Goal: Information Seeking & Learning: Learn about a topic

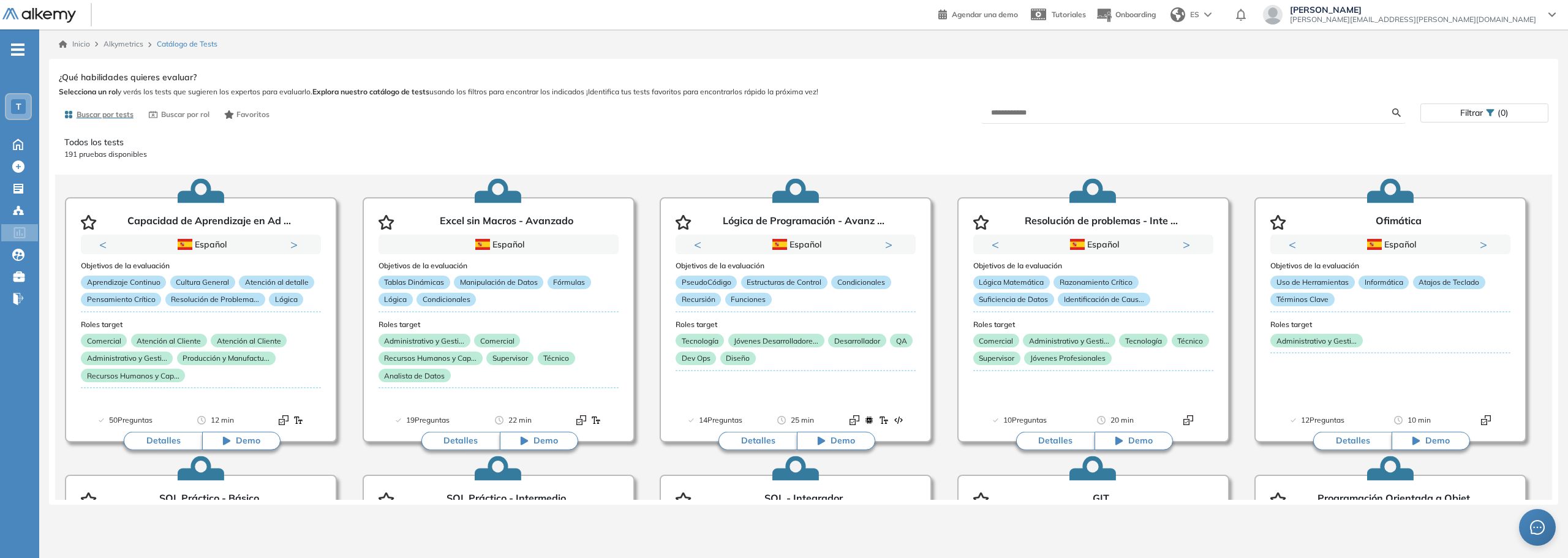
click at [1503, 117] on span "(0)" at bounding box center [1503, 112] width 11 height 18
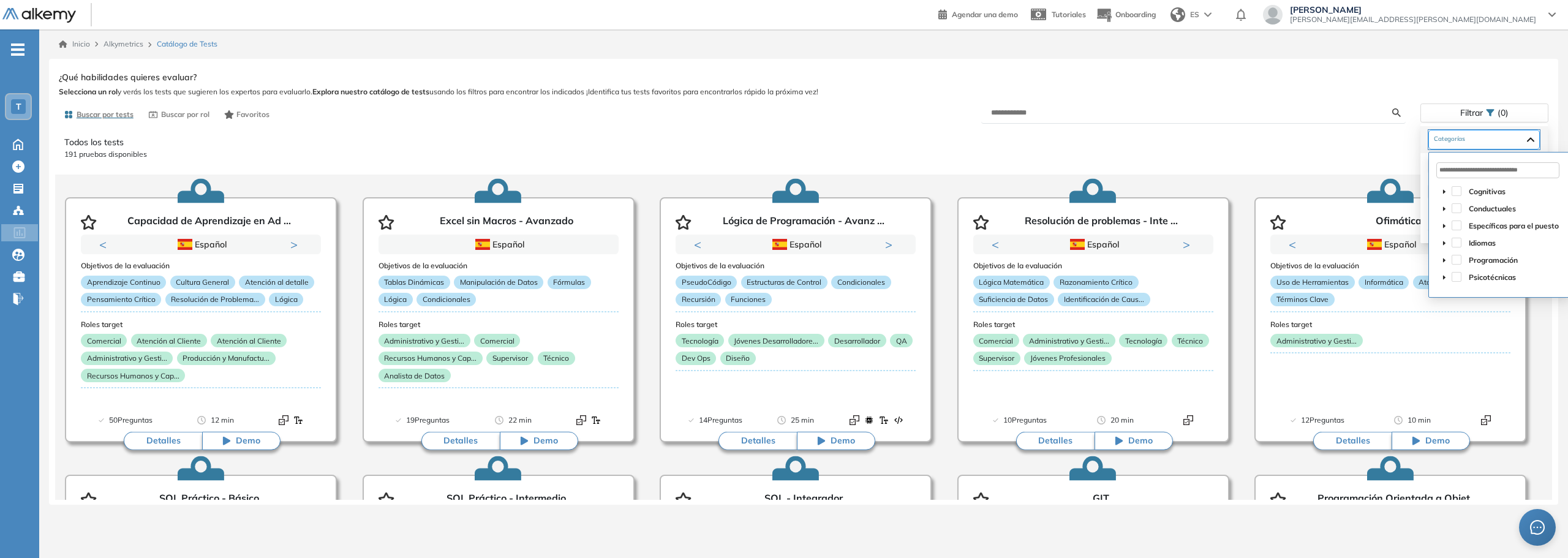
click at [1540, 137] on div at bounding box center [1484, 140] width 112 height 20
click at [1445, 206] on icon "caret-down" at bounding box center [1444, 209] width 6 height 6
click at [1472, 284] on span at bounding box center [1472, 284] width 10 height 10
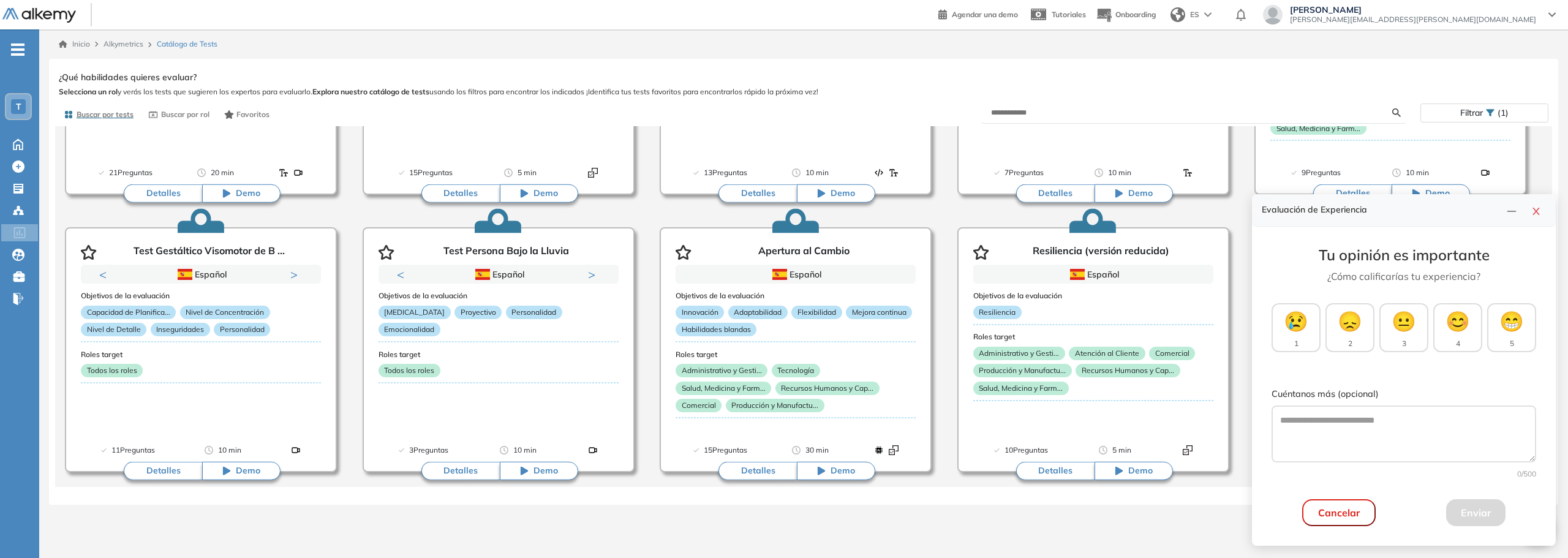
scroll to position [249, 0]
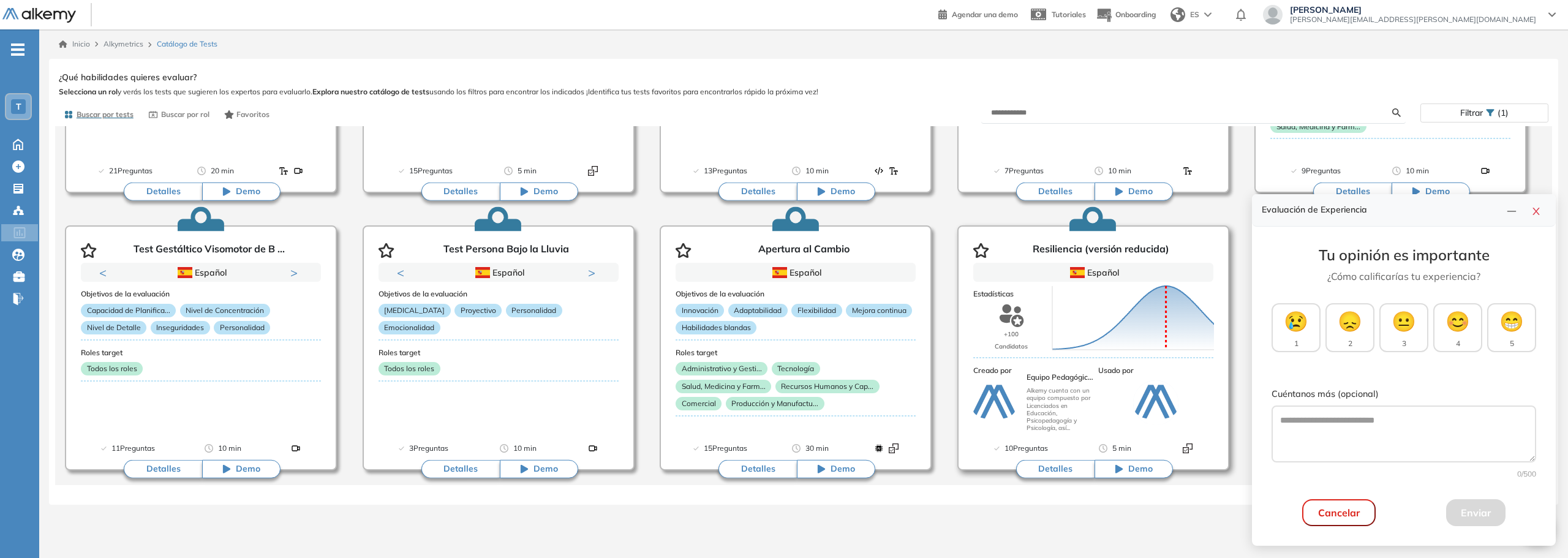
click at [1051, 467] on button "Detalles" at bounding box center [1056, 469] width 79 height 18
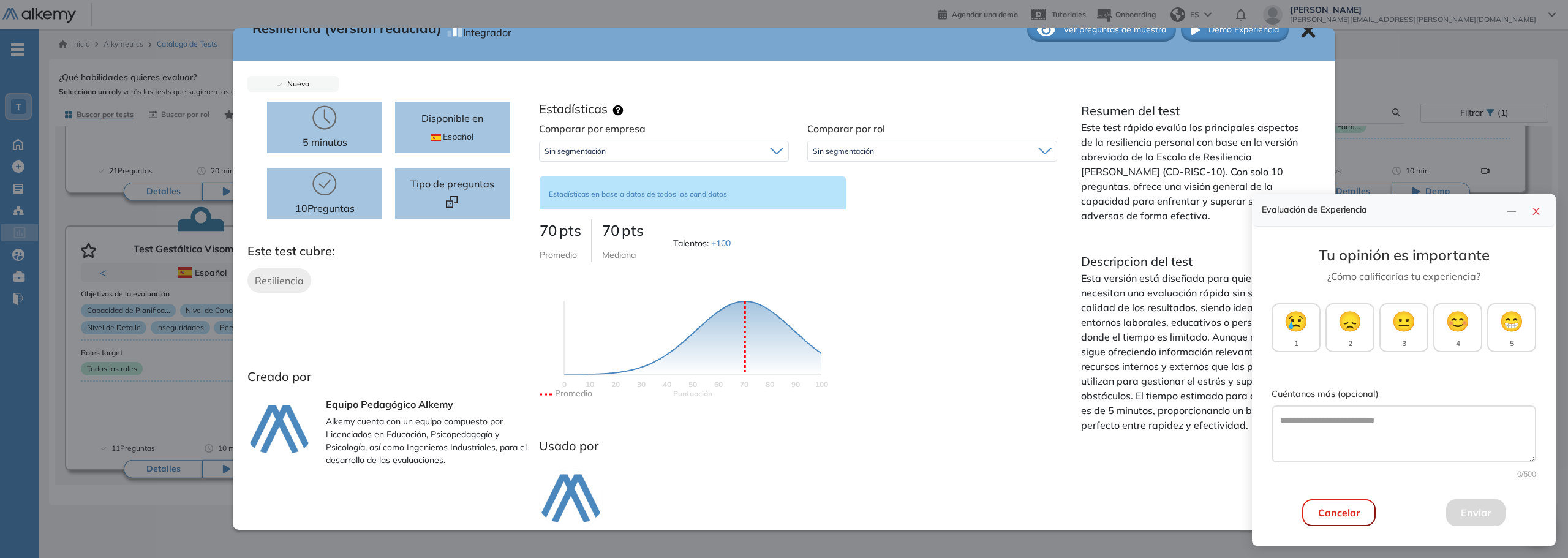
scroll to position [31, 0]
click at [675, 149] on div "Sin segmentación" at bounding box center [664, 150] width 249 height 20
click at [995, 243] on div "Comparar por empresa Sin segmentación Sin segmentación Comparar por rol Sin seg…" at bounding box center [798, 271] width 537 height 303
click at [897, 151] on div "Sin segmentación" at bounding box center [932, 150] width 249 height 20
click at [1019, 282] on div "Comparar por empresa Sin segmentación Sin segmentación Comparar por rol Sin seg…" at bounding box center [798, 271] width 537 height 303
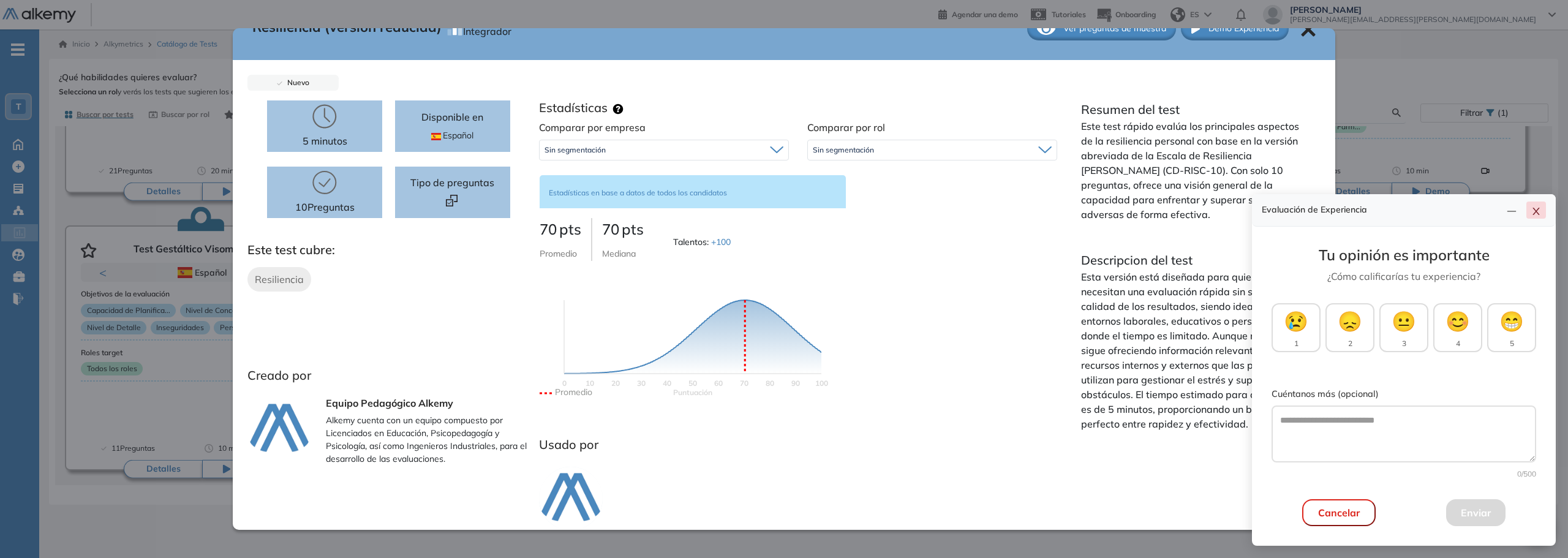
click at [1538, 216] on icon "close" at bounding box center [1536, 212] width 10 height 10
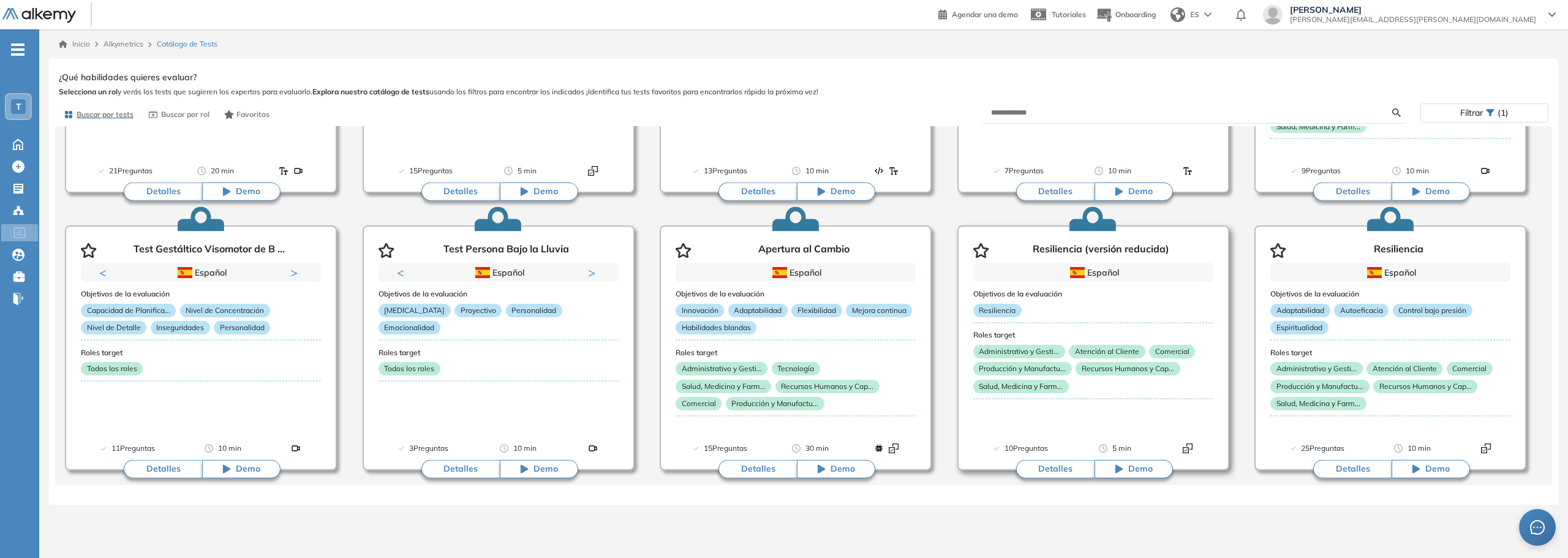
scroll to position [0, 0]
click at [1066, 463] on button "Detalles" at bounding box center [1056, 469] width 79 height 18
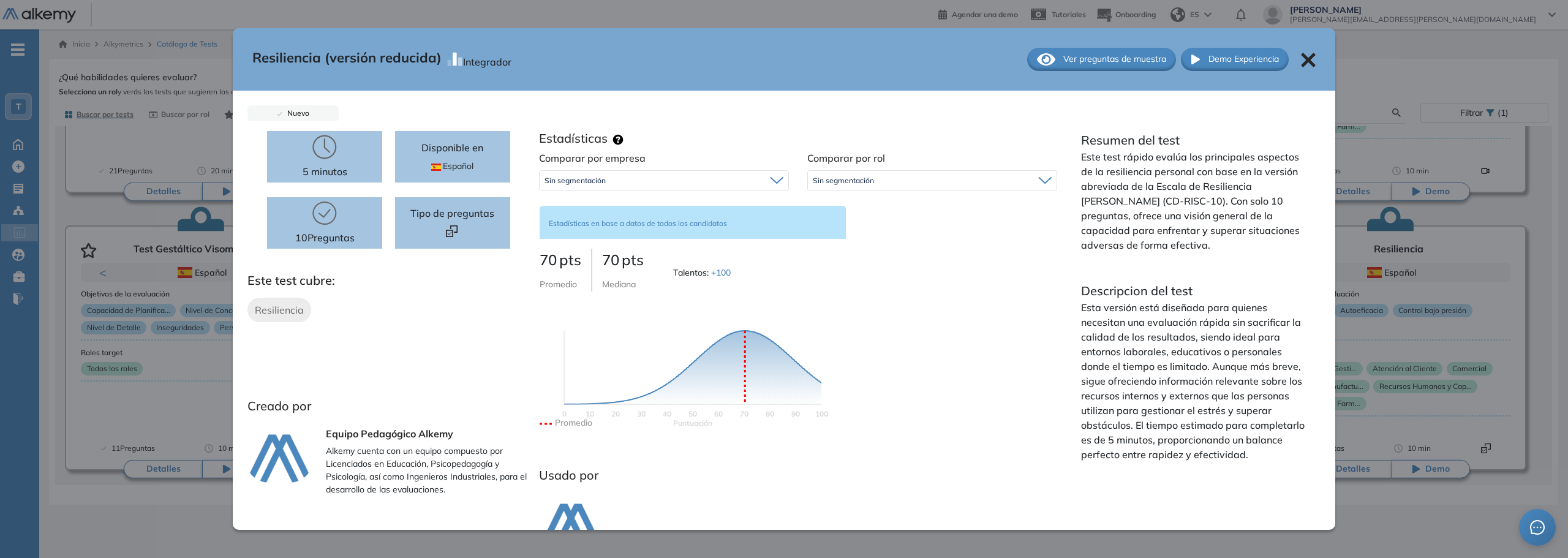
click at [442, 235] on div at bounding box center [452, 233] width 33 height 14
click at [447, 230] on img at bounding box center [452, 231] width 12 height 12
click at [652, 190] on div "Sin segmentación Sin segmentación" at bounding box center [664, 181] width 250 height 21
click at [897, 330] on div "Comparar por empresa Sin segmentación Sin segmentación Comparar por rol Sin seg…" at bounding box center [798, 302] width 537 height 303
click at [1121, 58] on span "Ver preguntas de muestra" at bounding box center [1115, 59] width 103 height 13
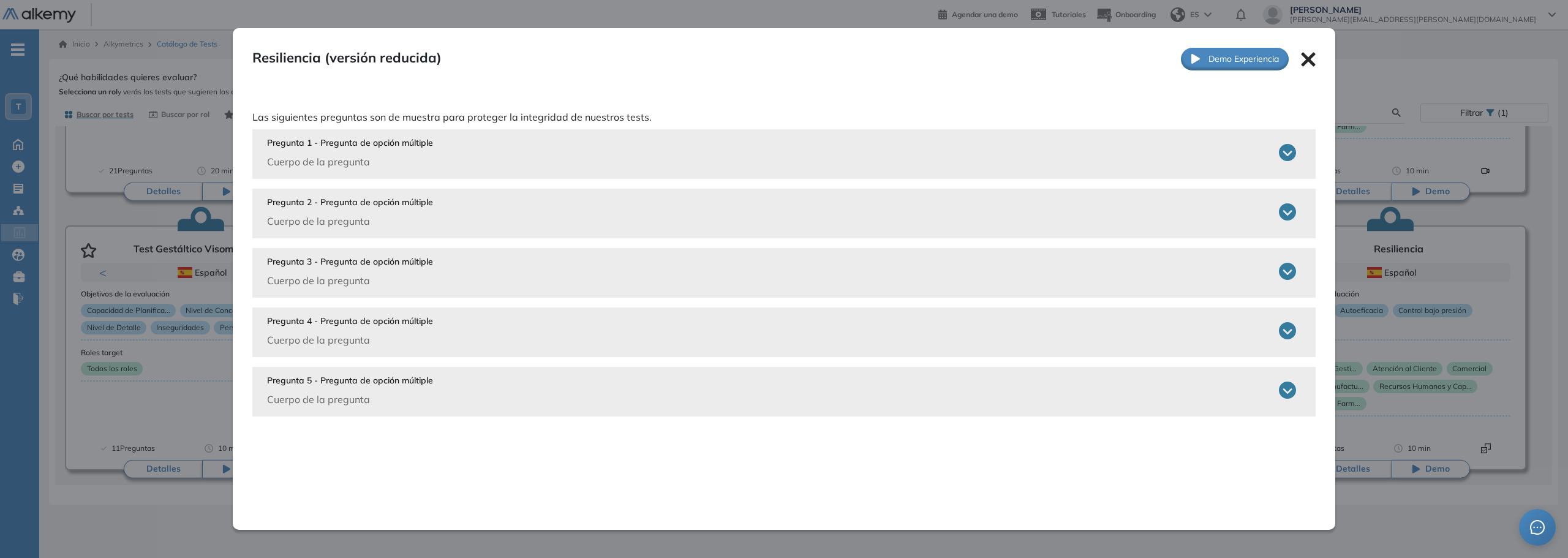
click at [1286, 156] on icon at bounding box center [1288, 153] width 17 height 17
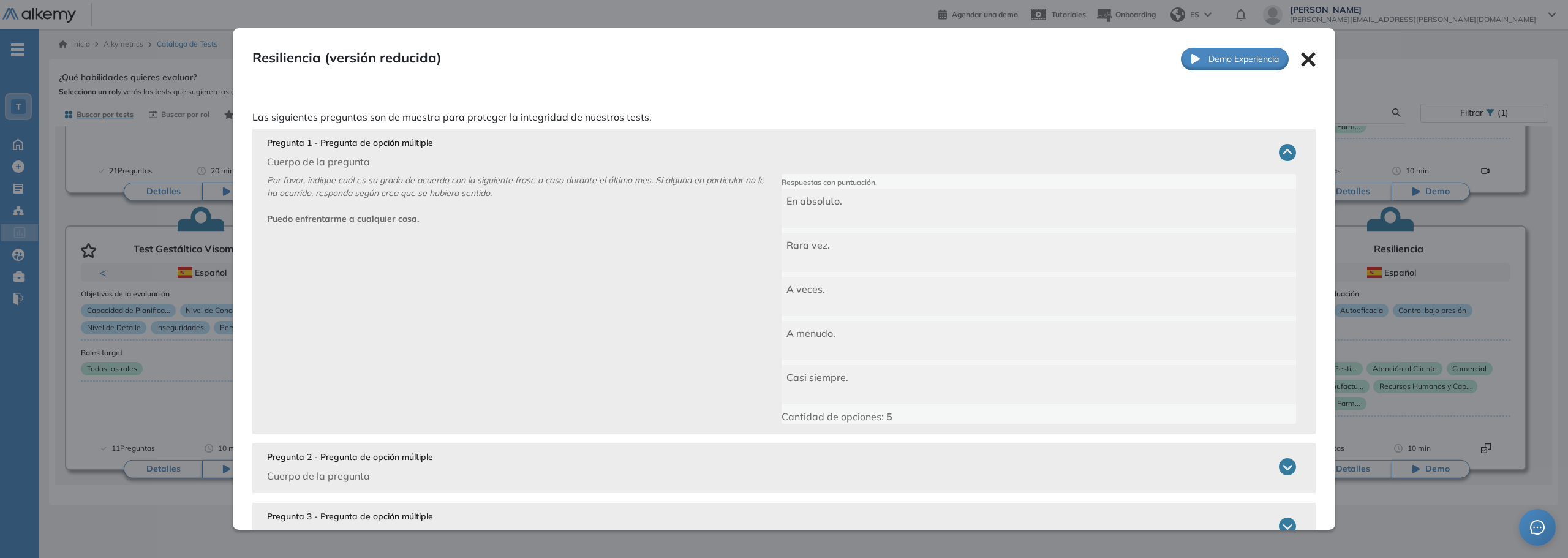
click at [816, 382] on span "Casi siempre." at bounding box center [818, 377] width 62 height 12
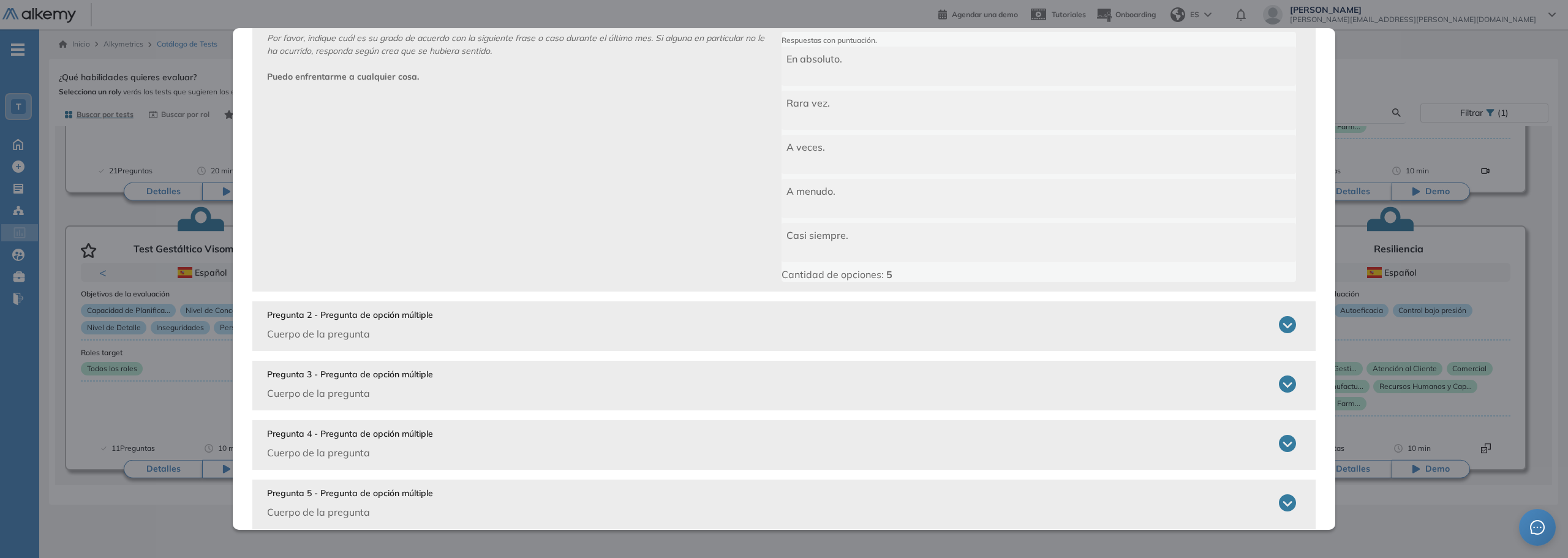
scroll to position [165, 0]
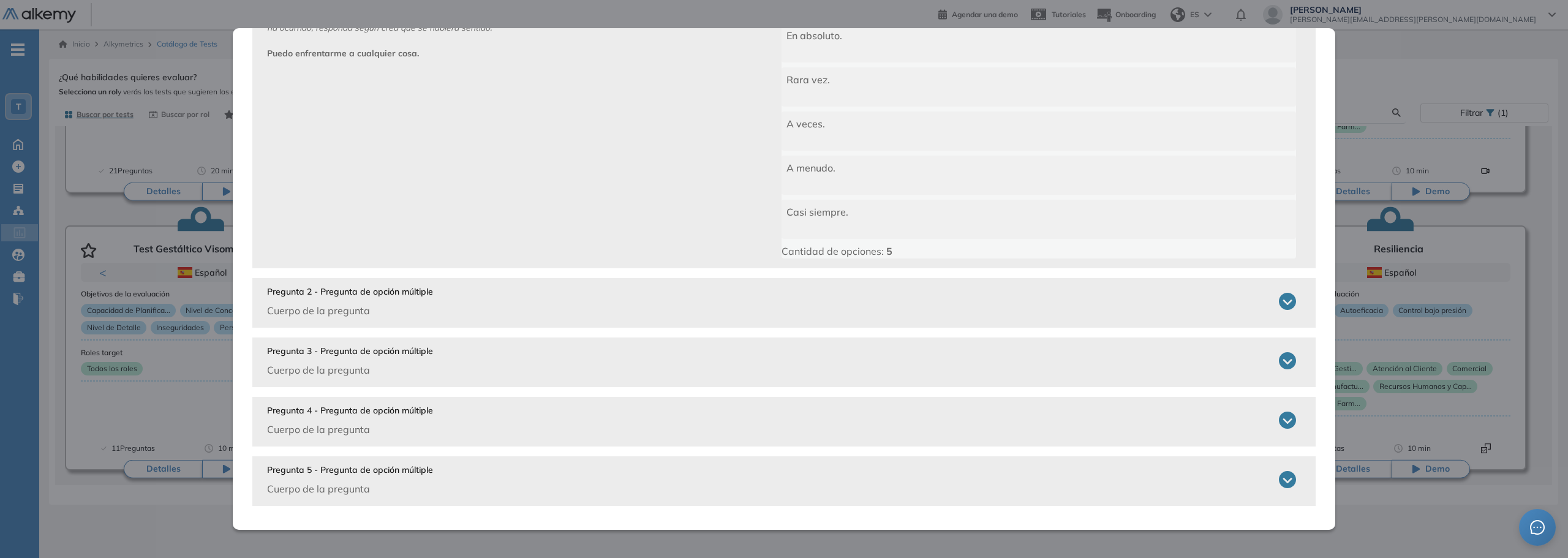
click at [378, 295] on p "Pregunta 2 - Pregunta de opción múltiple" at bounding box center [350, 292] width 166 height 13
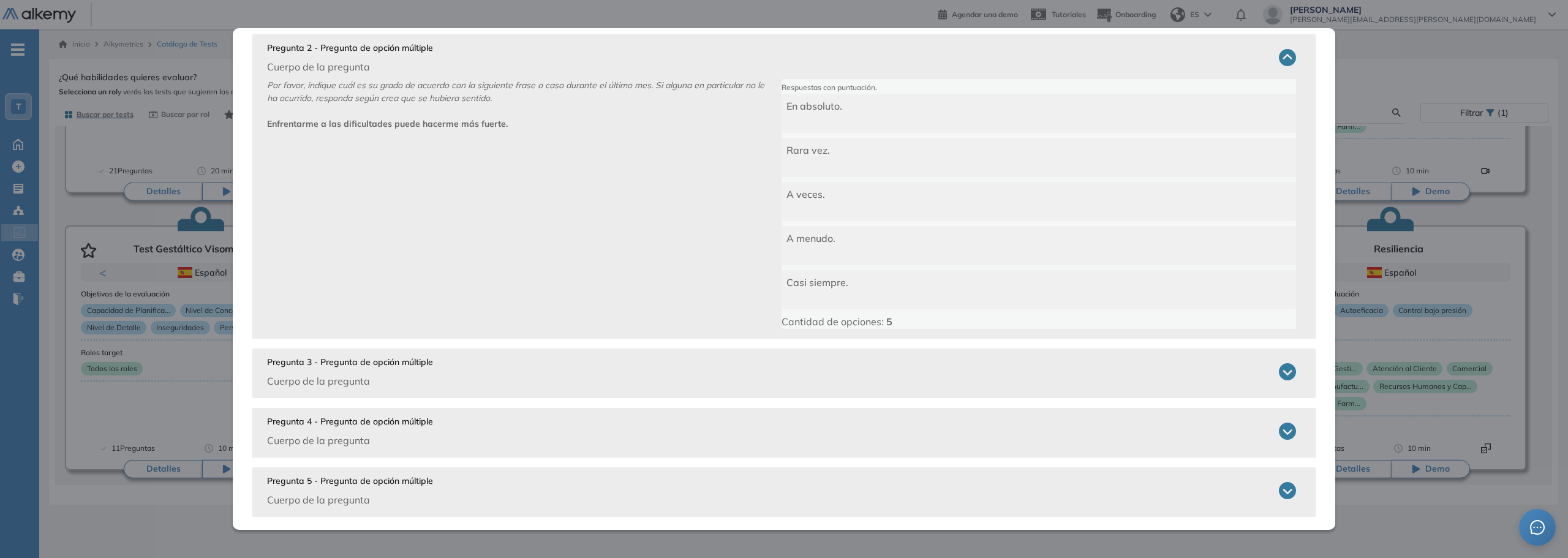
scroll to position [420, 0]
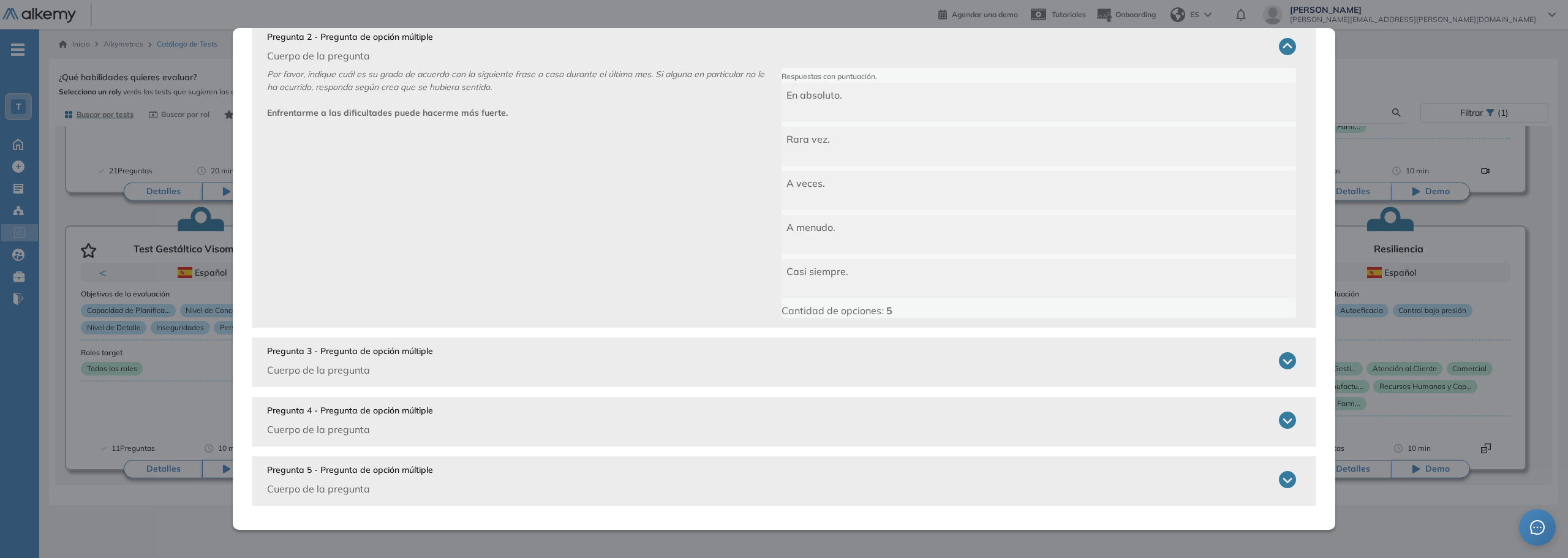
click at [331, 370] on p "Cuerpo de la pregunta" at bounding box center [350, 370] width 166 height 15
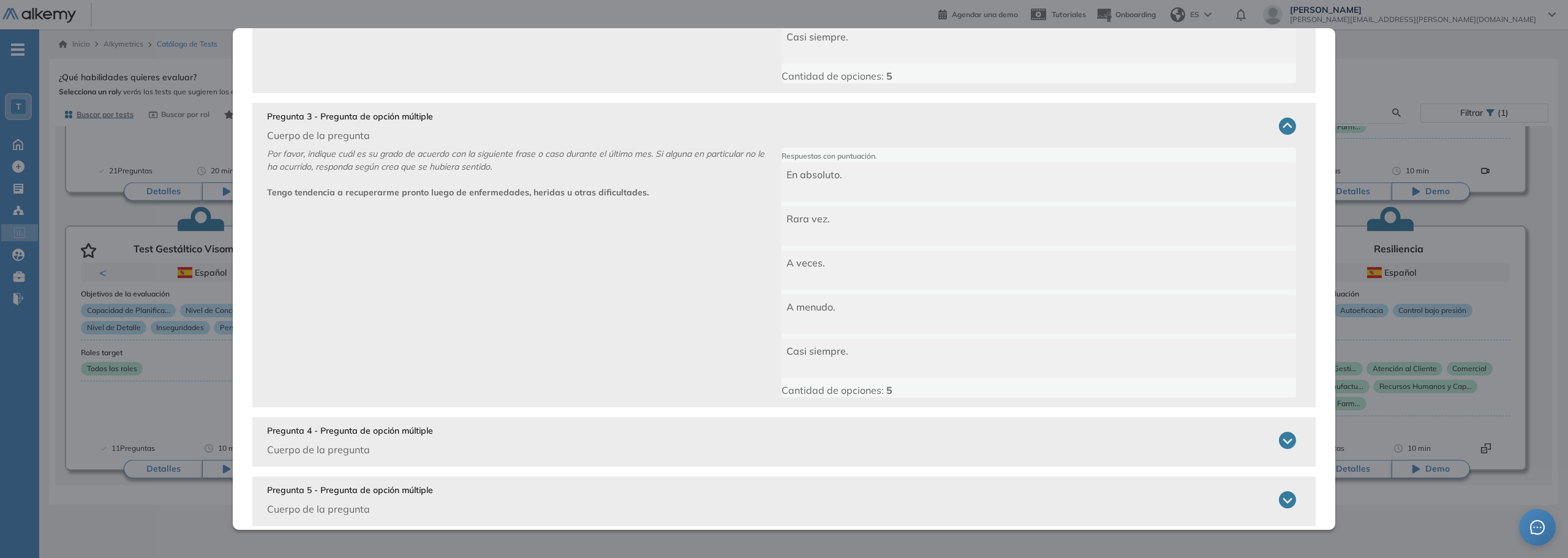
scroll to position [675, 0]
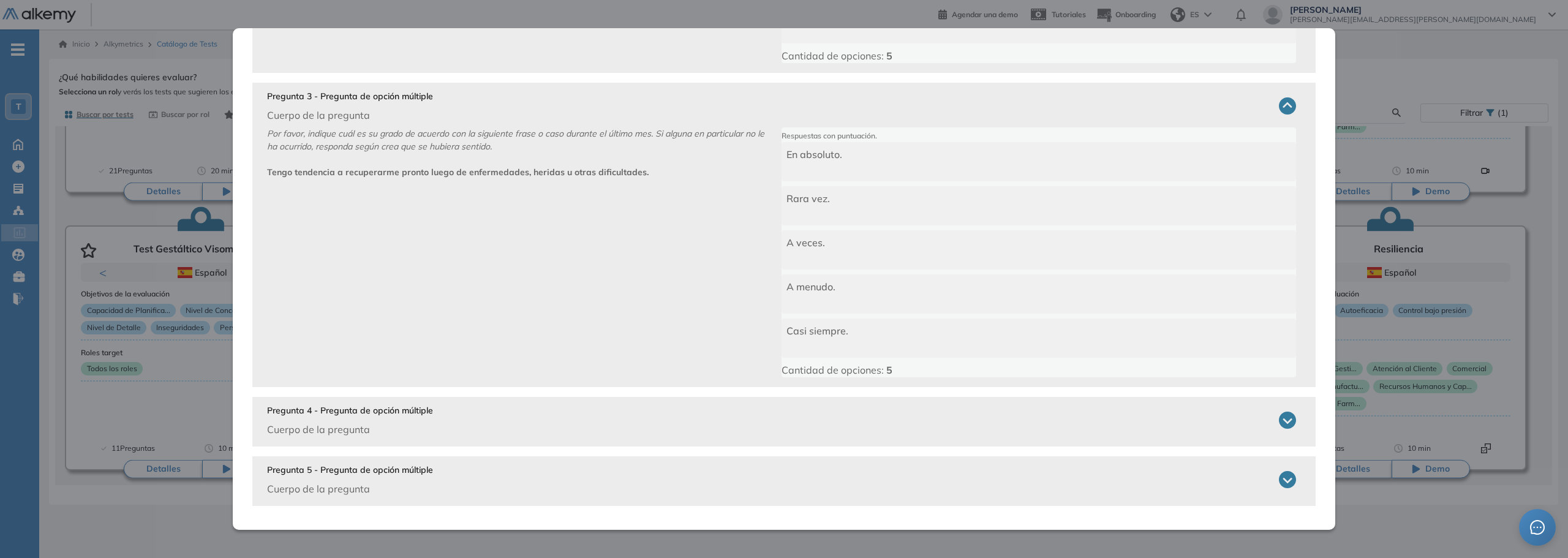
click at [325, 427] on p "Cuerpo de la pregunta" at bounding box center [350, 429] width 166 height 15
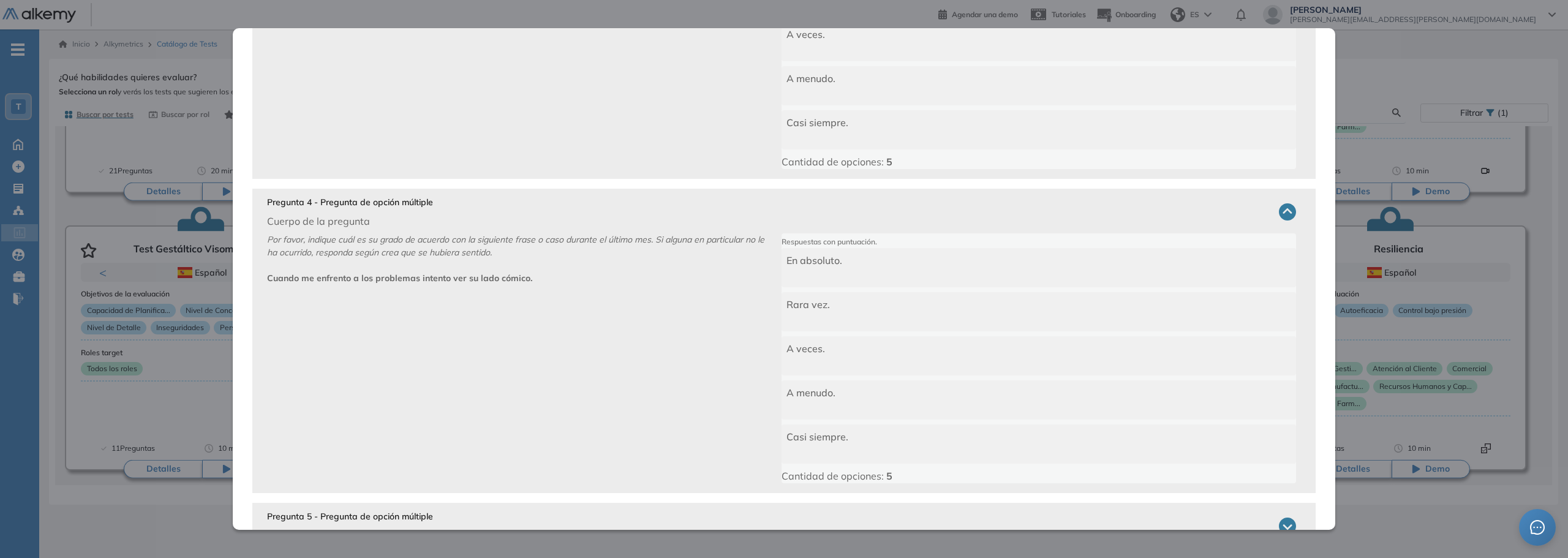
scroll to position [930, 0]
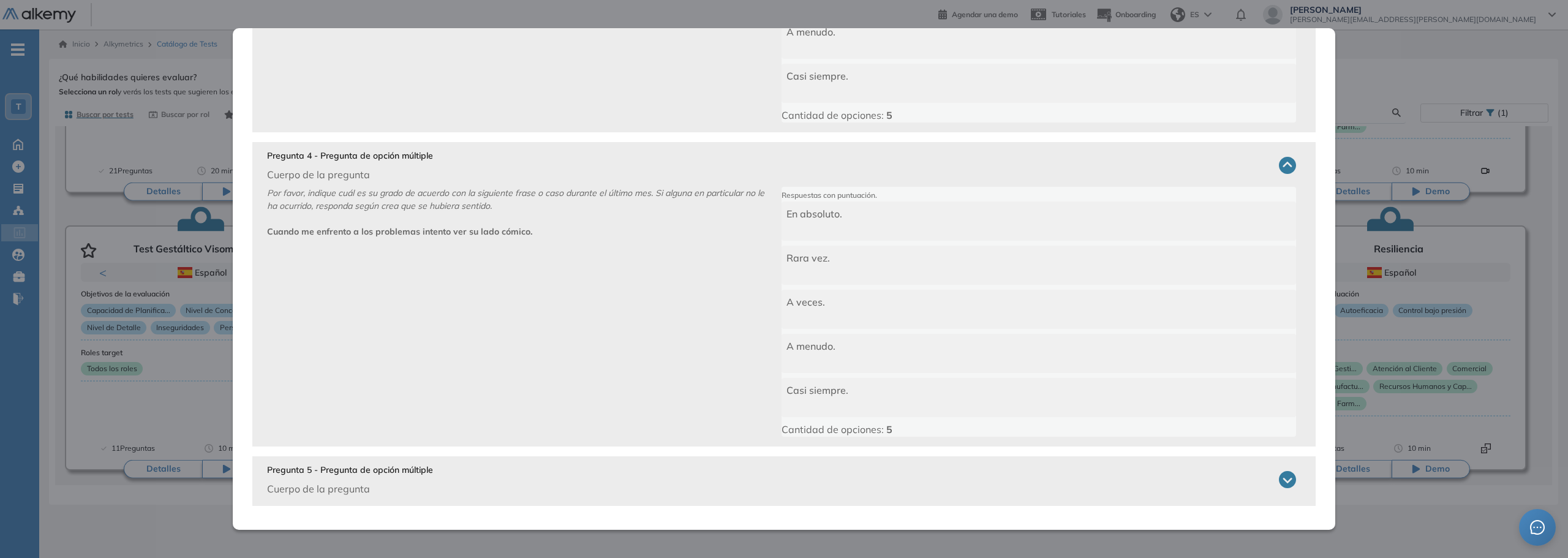
click at [308, 487] on p "Cuerpo de la pregunta" at bounding box center [350, 488] width 166 height 15
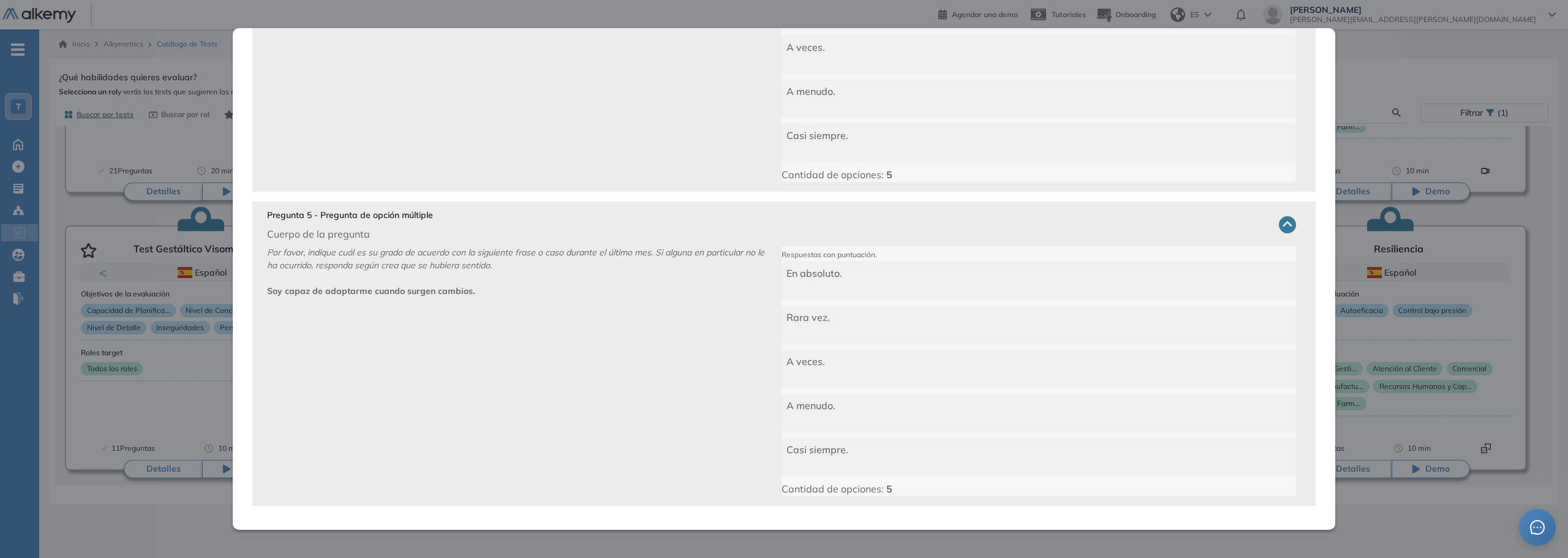
scroll to position [29, 0]
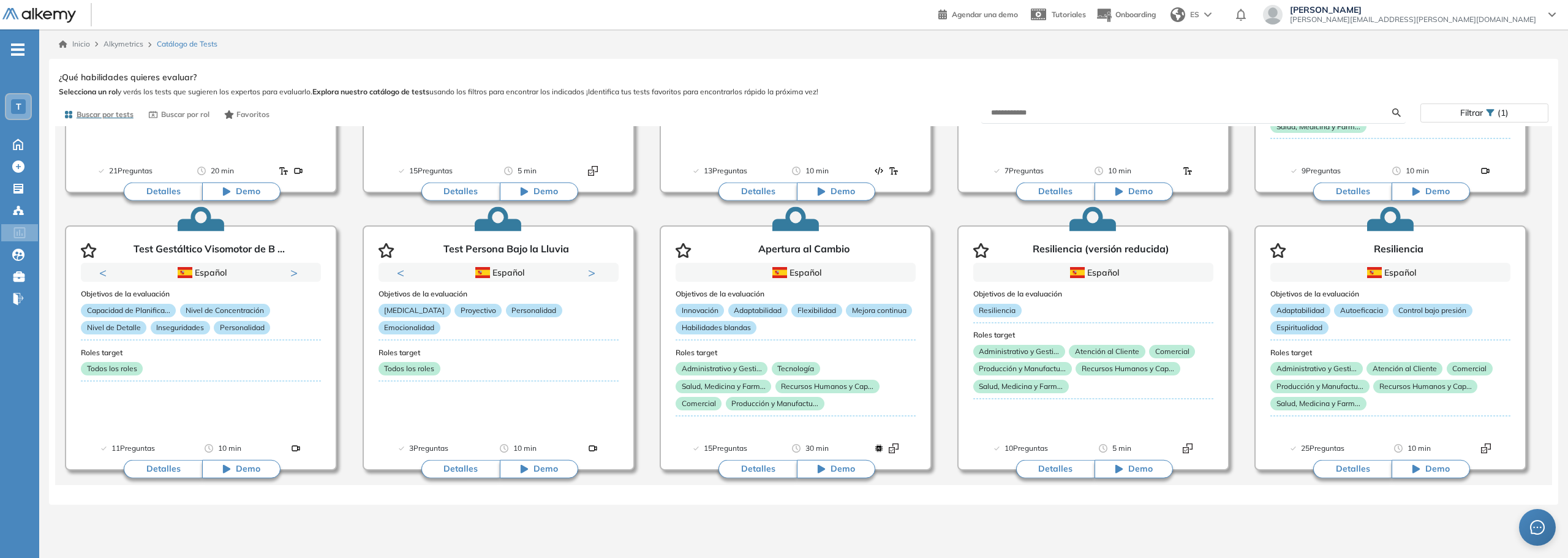
click at [197, 369] on div "Resiliencia (versión reducida) Integrador Ver preguntas de muestra Demo Experie…" at bounding box center [804, 285] width 1490 height 432
click at [444, 469] on button "Detalles" at bounding box center [461, 469] width 79 height 18
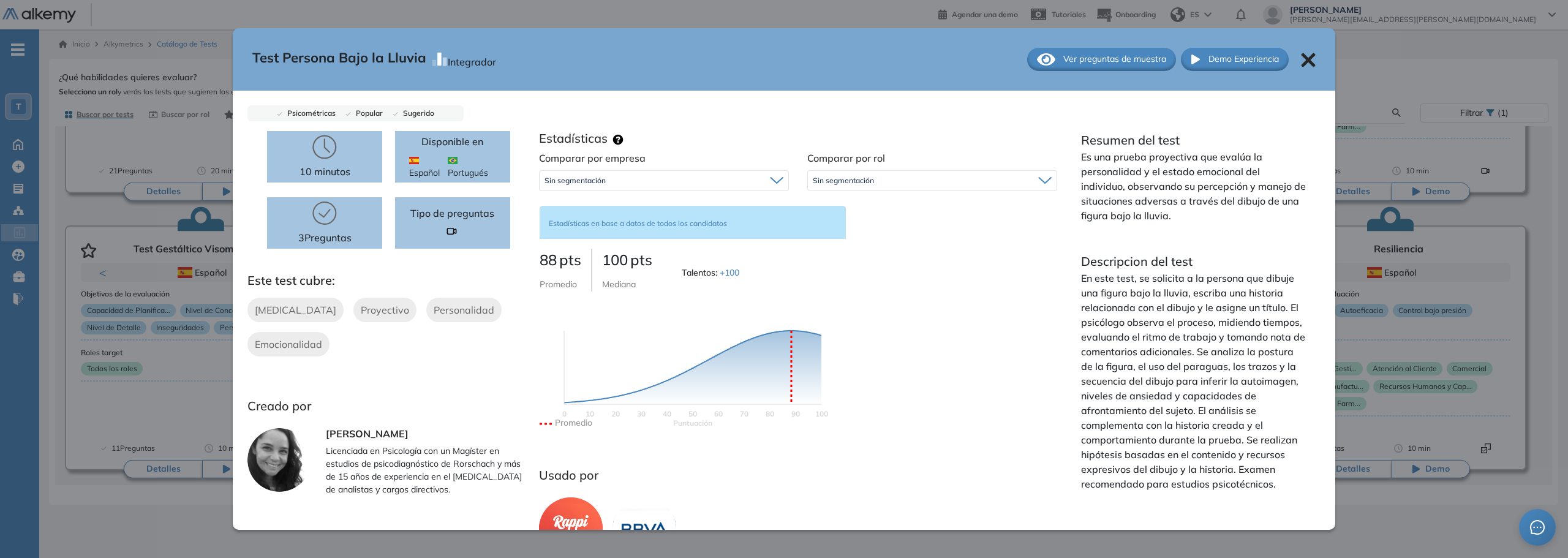
click at [1131, 63] on span "Ver preguntas de muestra" at bounding box center [1115, 59] width 103 height 13
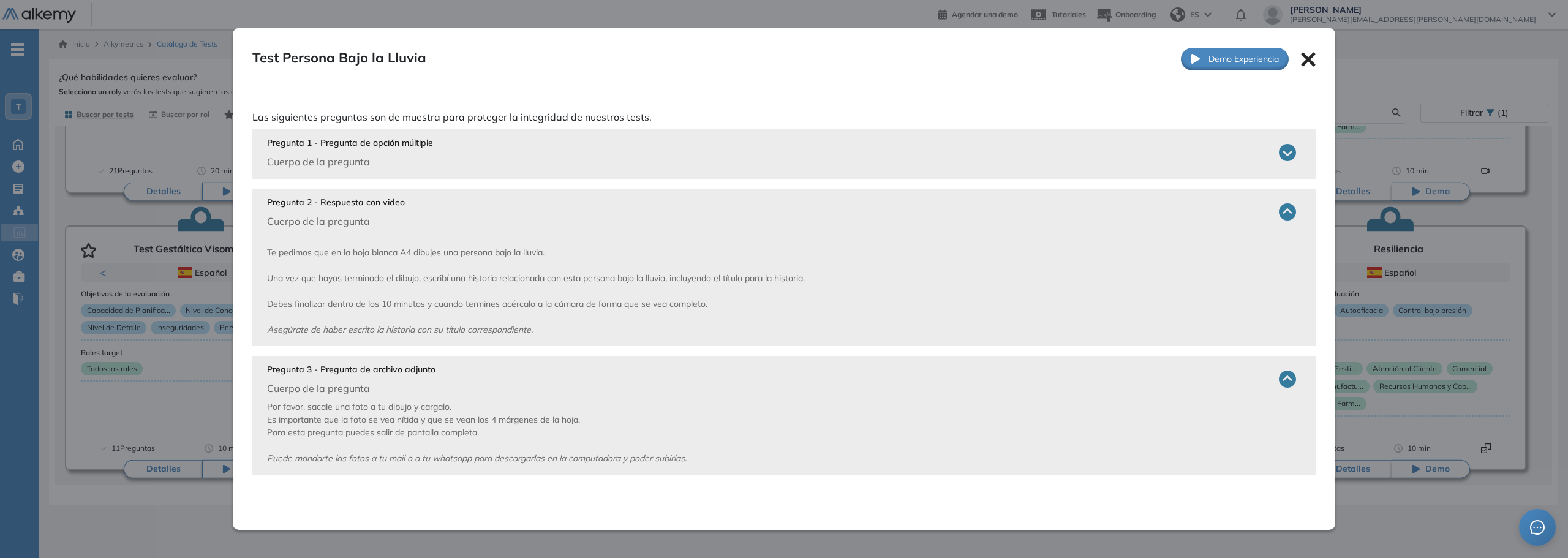
click at [1288, 379] on icon at bounding box center [1288, 379] width 17 height 17
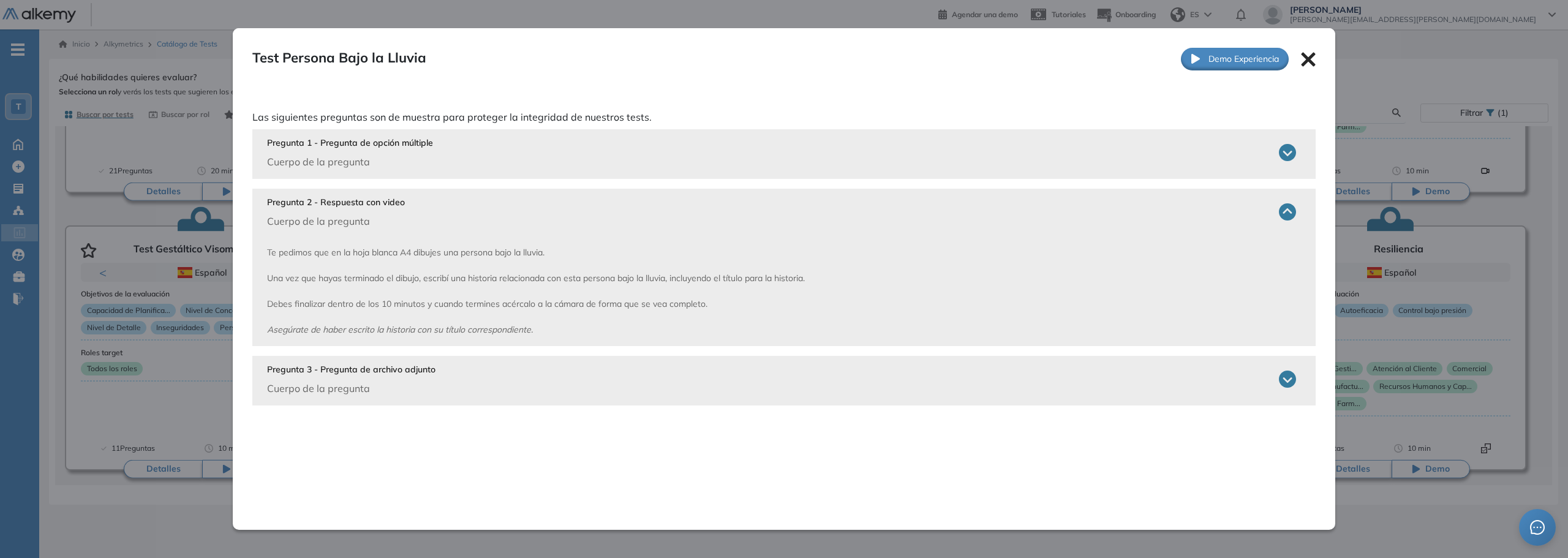
click at [1286, 379] on icon at bounding box center [1288, 379] width 17 height 17
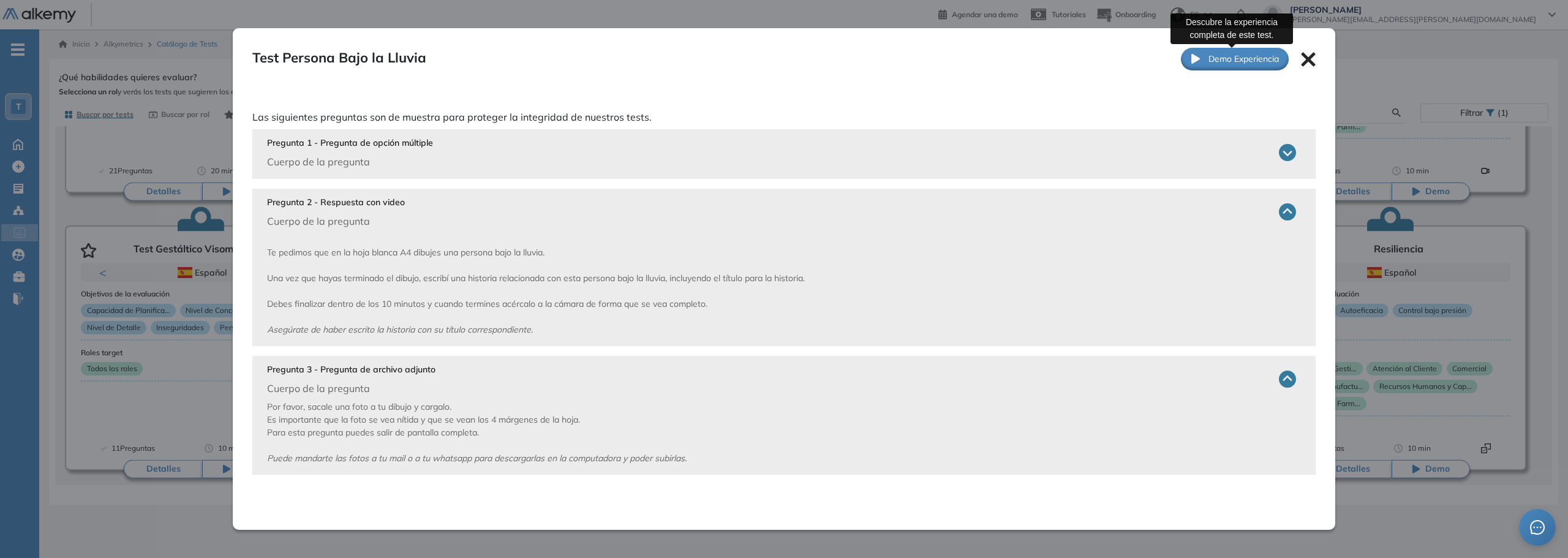
click at [1217, 60] on span "Demo Experiencia" at bounding box center [1243, 59] width 70 height 13
click at [1311, 55] on icon at bounding box center [1308, 59] width 14 height 14
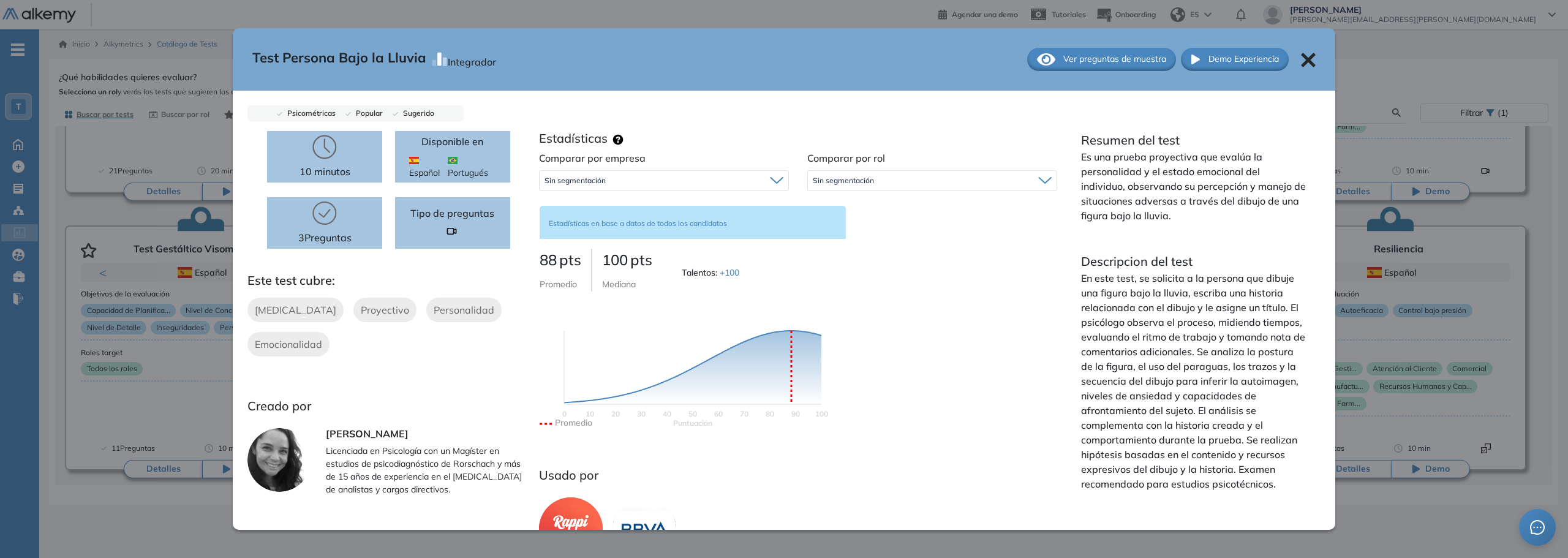
click at [1304, 60] on icon at bounding box center [1308, 60] width 15 height 15
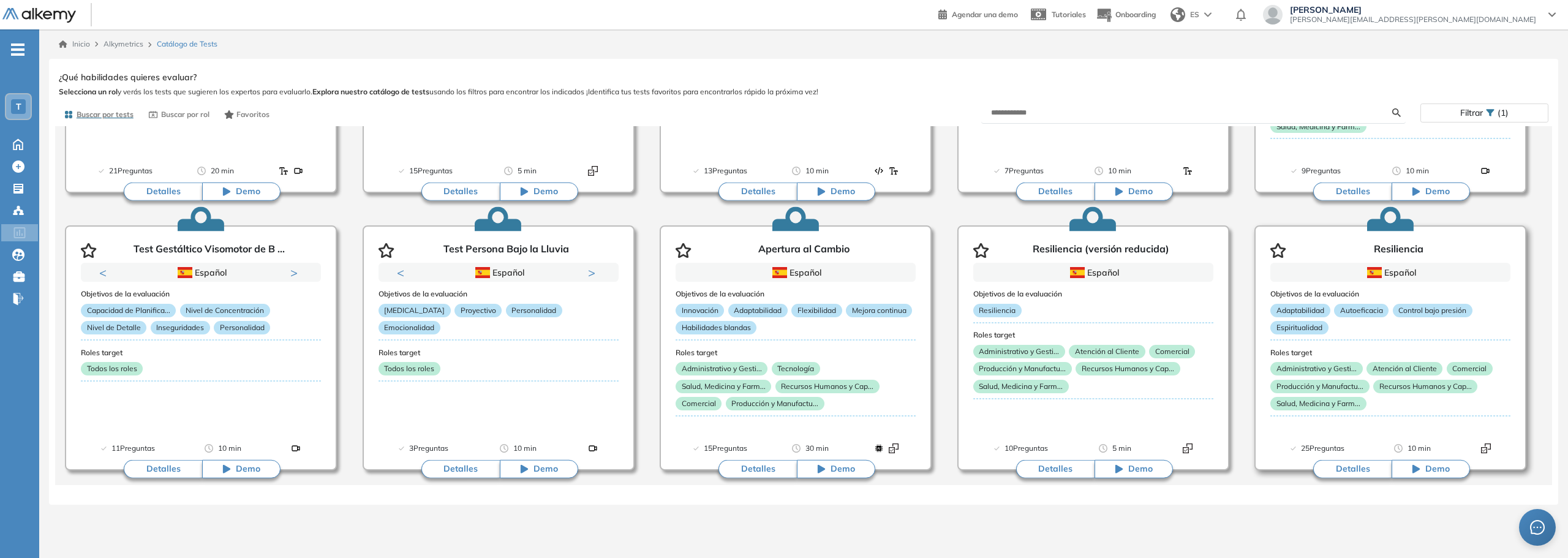
click at [1359, 472] on button "Detalles" at bounding box center [1353, 469] width 79 height 18
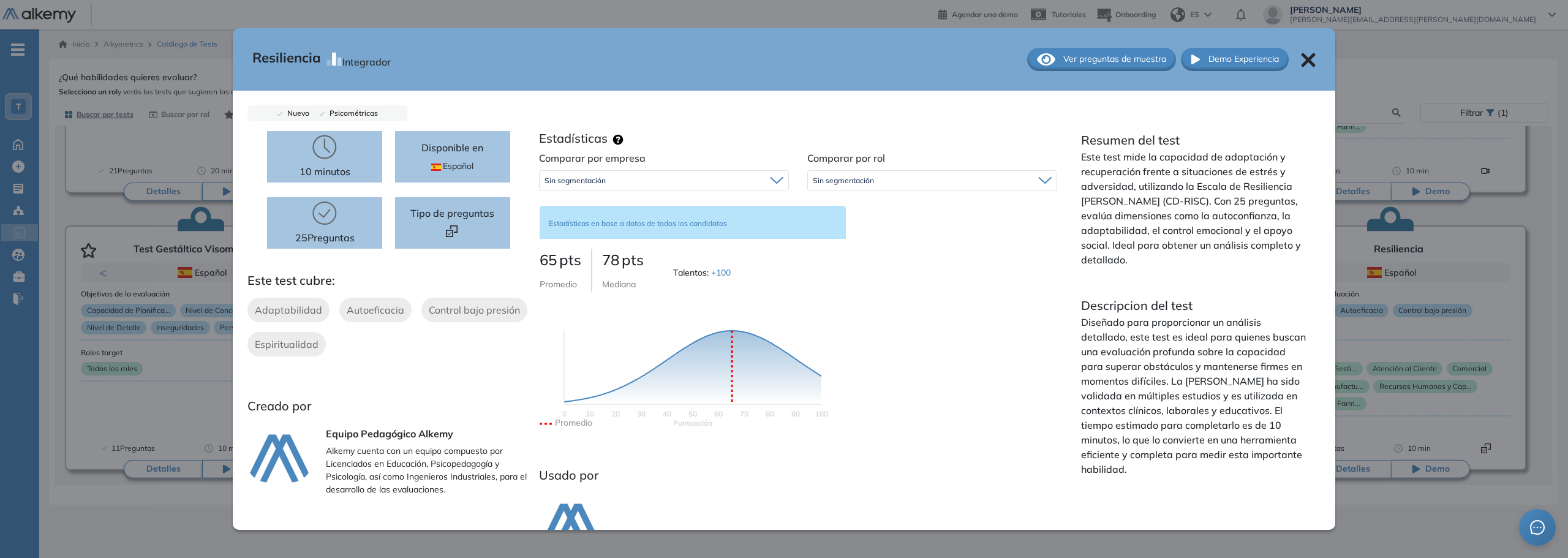
click at [1096, 68] on div "Ver preguntas de muestra" at bounding box center [1102, 59] width 149 height 23
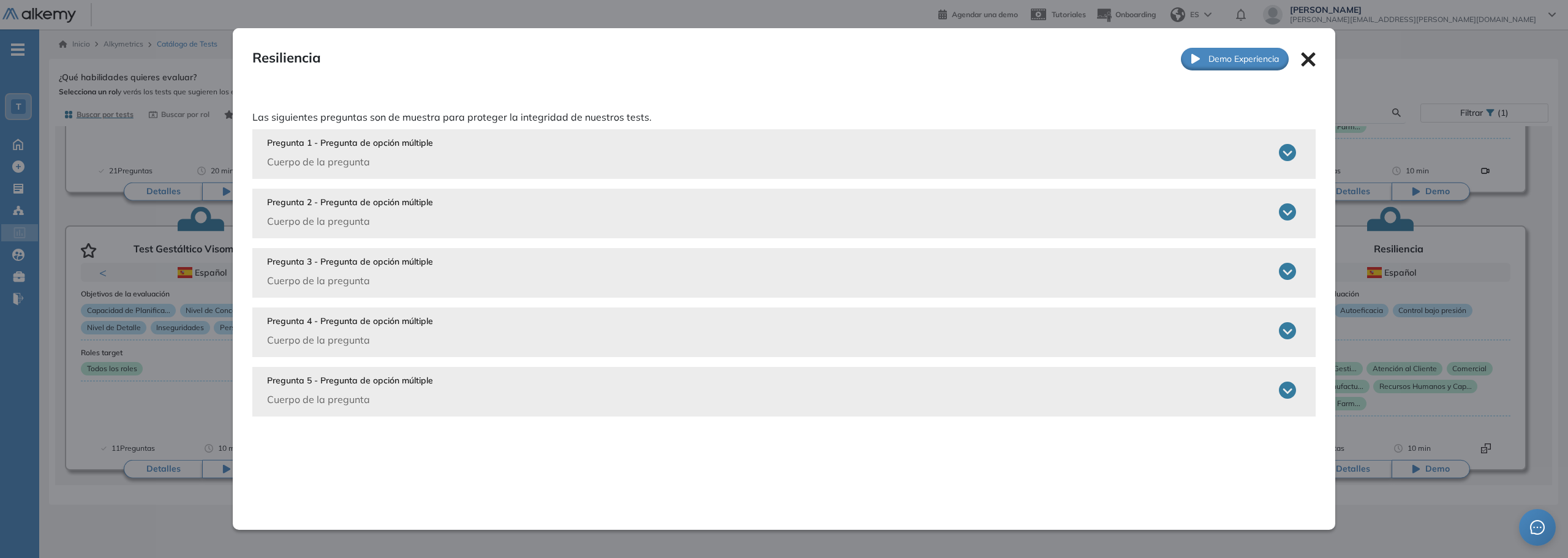
click at [1305, 62] on icon at bounding box center [1308, 59] width 14 height 14
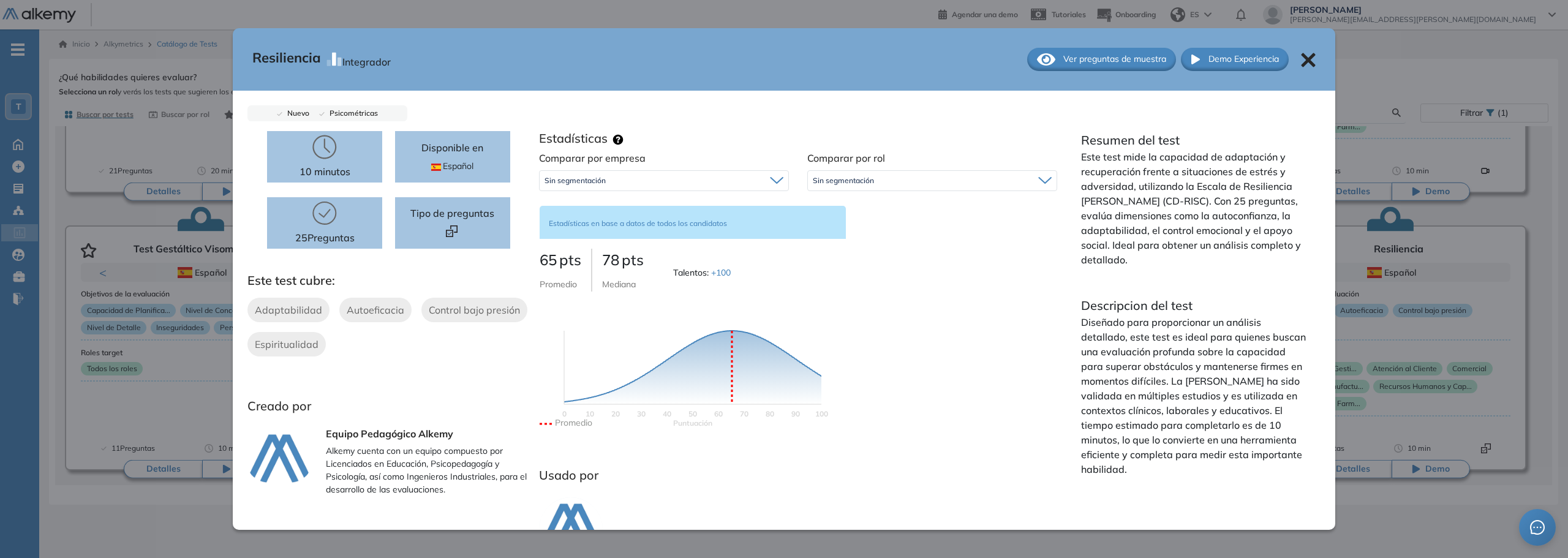
click at [1301, 53] on icon at bounding box center [1308, 60] width 15 height 15
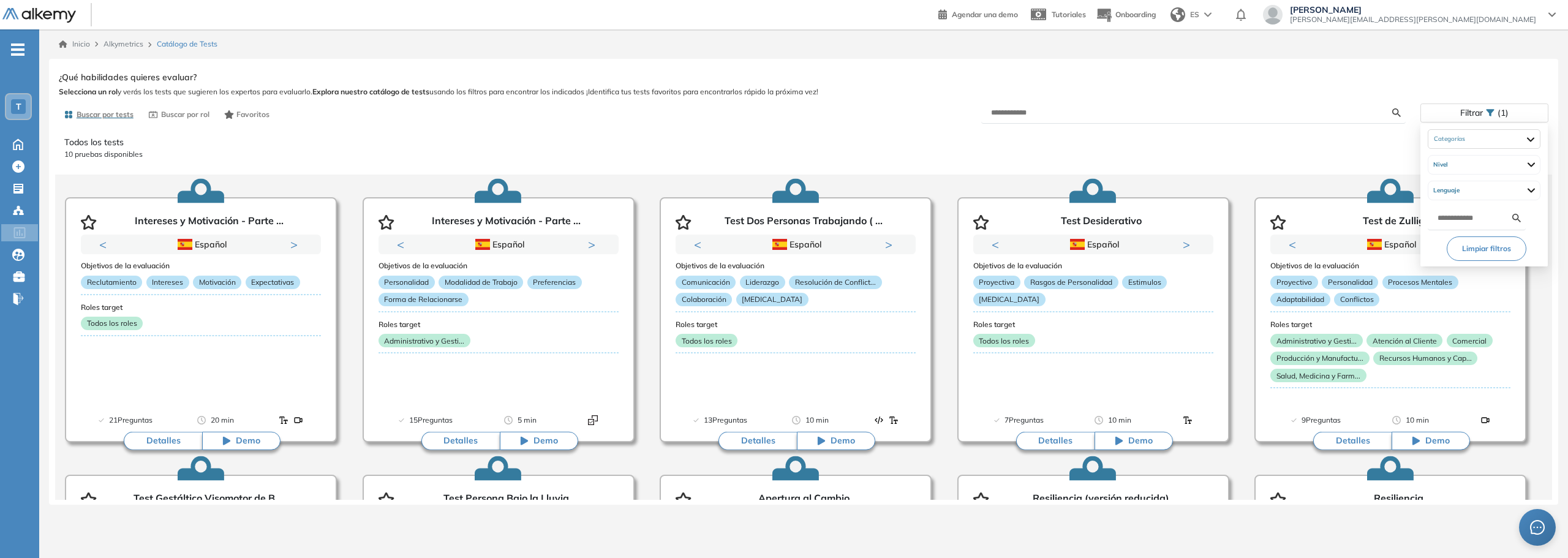
click at [1474, 110] on span "Filtrar" at bounding box center [1472, 112] width 22 height 18
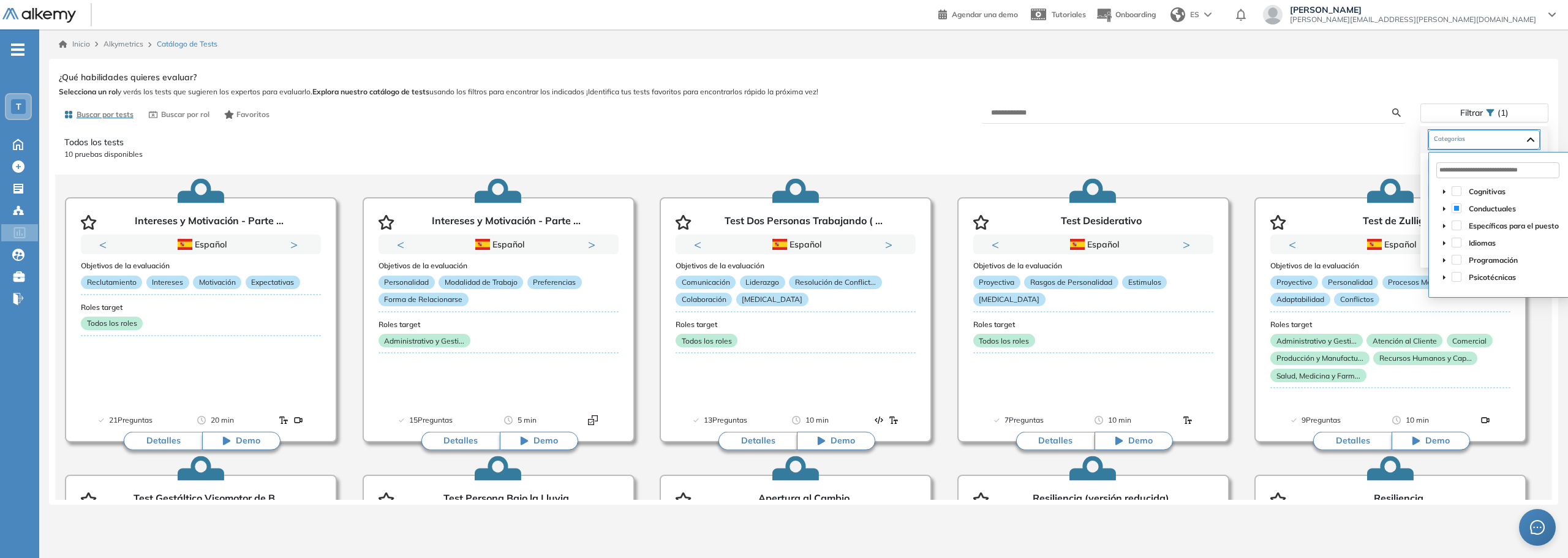
click at [1540, 141] on div "Personalidad" at bounding box center [1484, 140] width 112 height 20
click at [1454, 208] on span at bounding box center [1457, 208] width 10 height 10
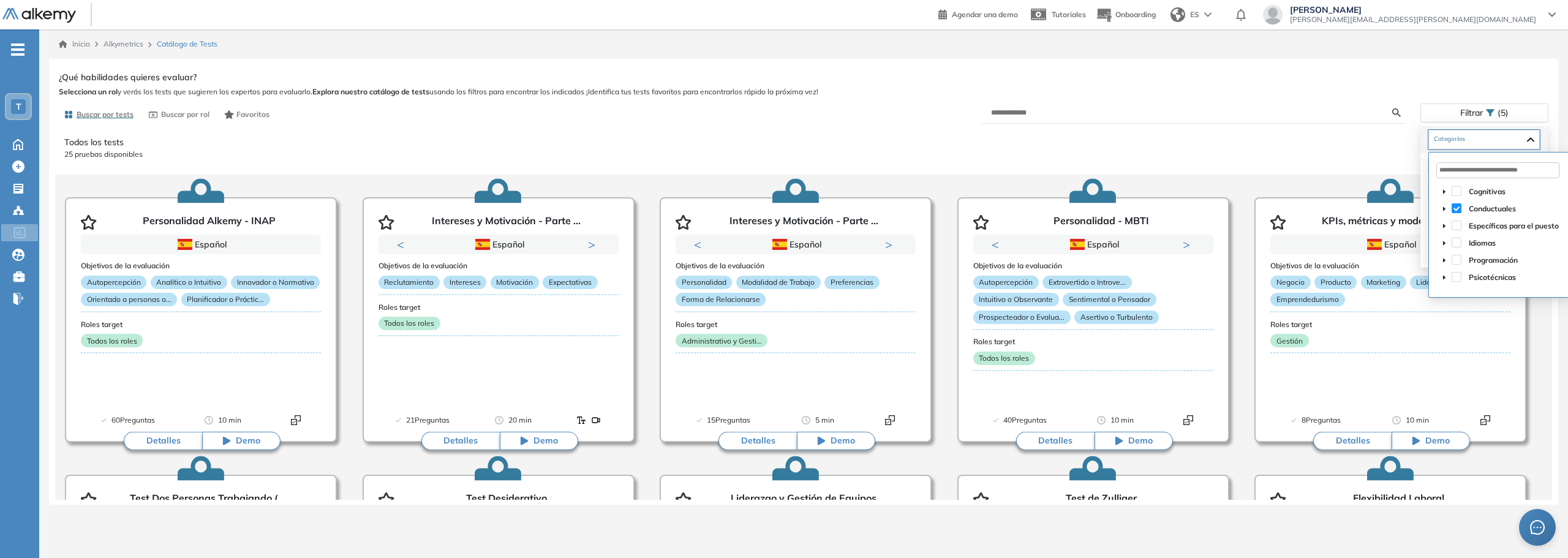
click at [1444, 279] on icon "caret-down" at bounding box center [1444, 278] width 6 height 6
click at [1471, 329] on span at bounding box center [1472, 328] width 10 height 10
click at [1457, 203] on span at bounding box center [1457, 208] width 10 height 10
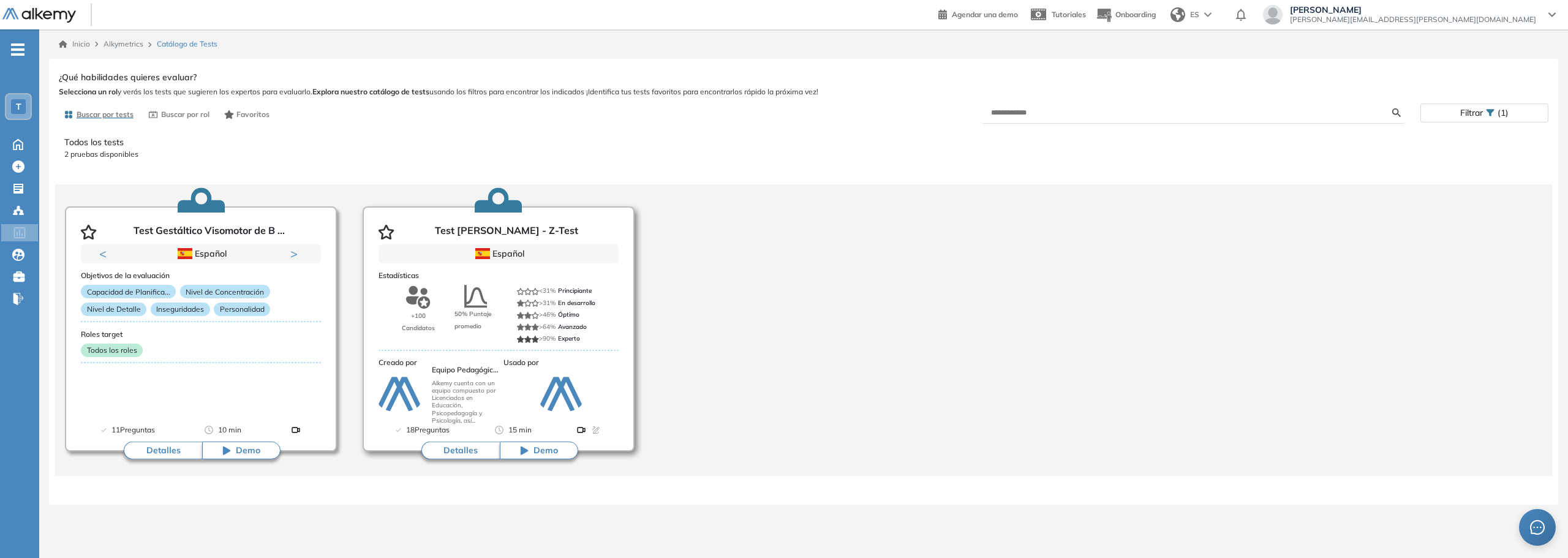
click at [451, 453] on button "Detalles" at bounding box center [461, 451] width 79 height 18
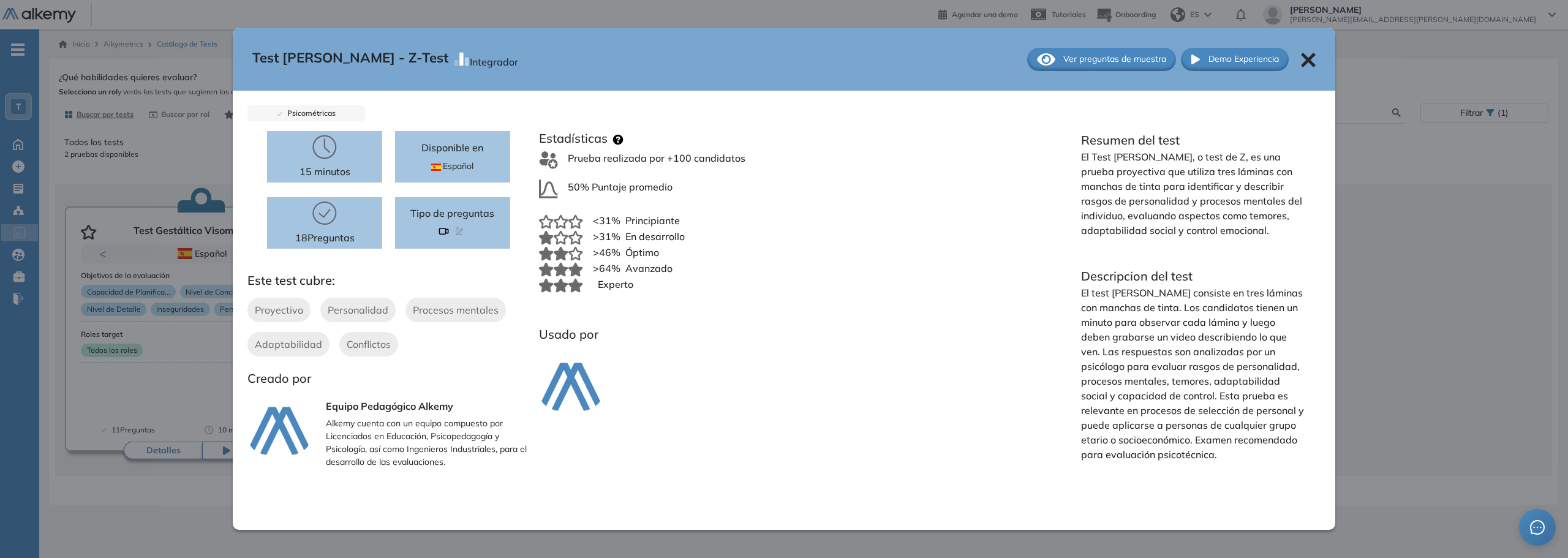
click at [1308, 63] on icon at bounding box center [1308, 60] width 14 height 14
